Goal: Task Accomplishment & Management: Use online tool/utility

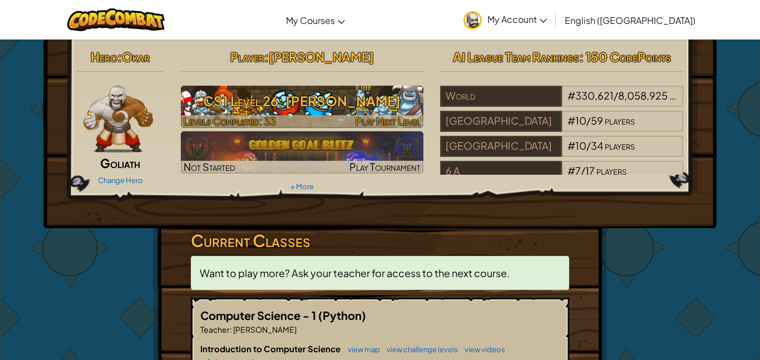
click at [268, 87] on img at bounding box center [302, 107] width 243 height 42
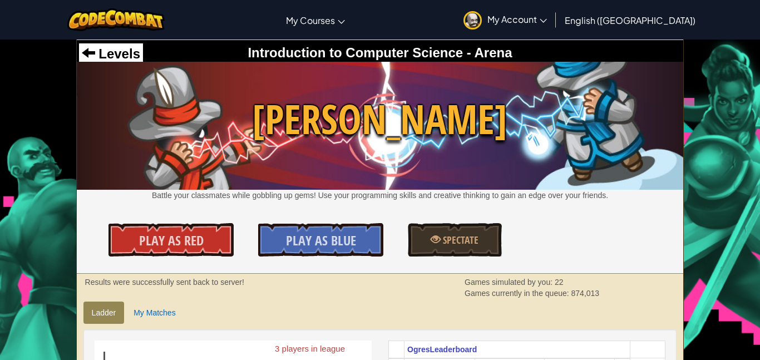
click at [284, 208] on div "Levels Introduction to Computer Science - Arena Wakka Maul Battle your classmat…" at bounding box center [380, 157] width 607 height 234
click at [278, 231] on link "Play As Blue" at bounding box center [320, 239] width 125 height 33
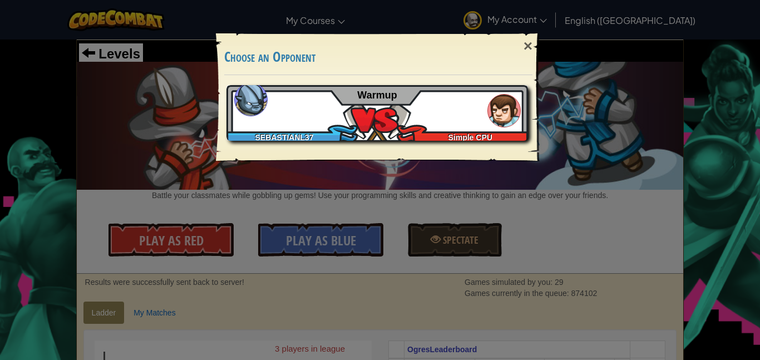
click at [380, 103] on div "SEBASTIANL37 Simple CPU Warmup" at bounding box center [376, 113] width 301 height 56
